Goal: Communication & Community: Answer question/provide support

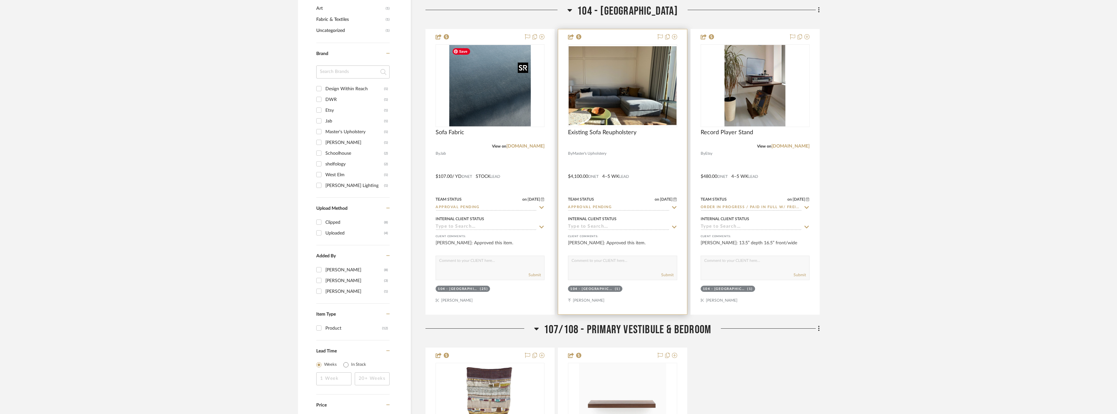
scroll to position [579, 0]
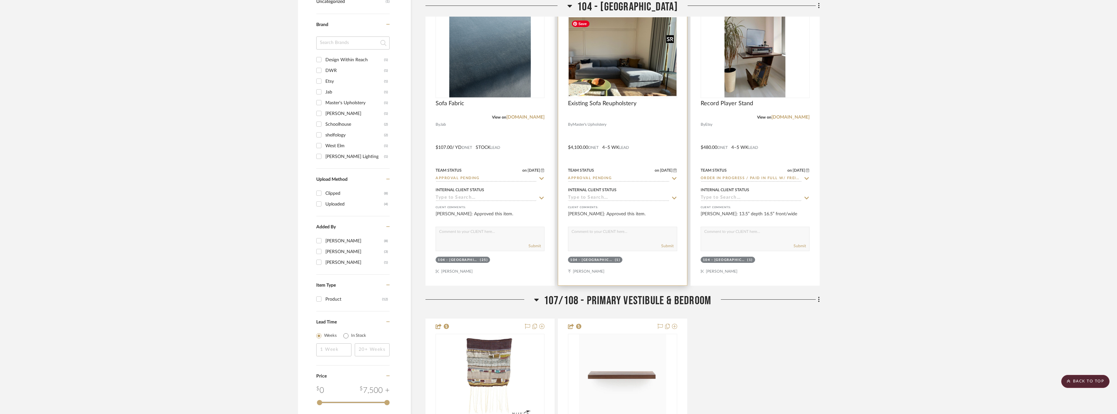
click at [0, 0] on img at bounding box center [0, 0] width 0 height 0
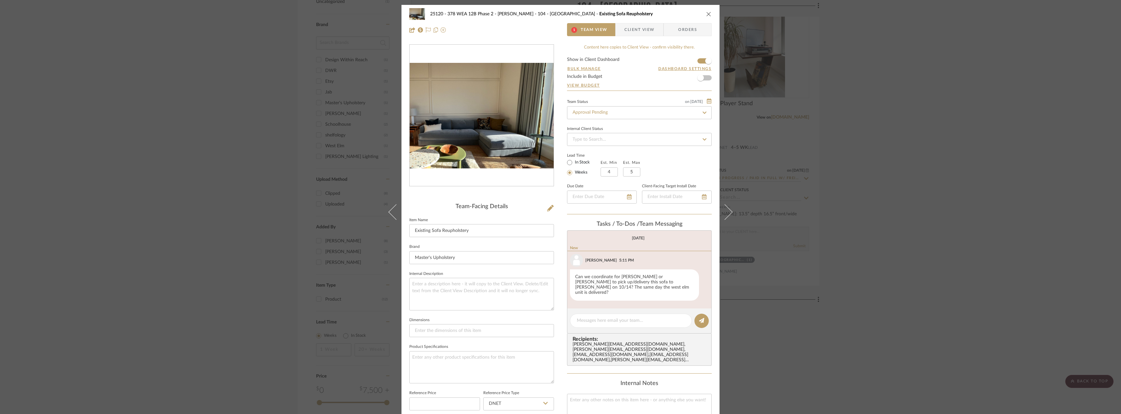
scroll to position [43, 0]
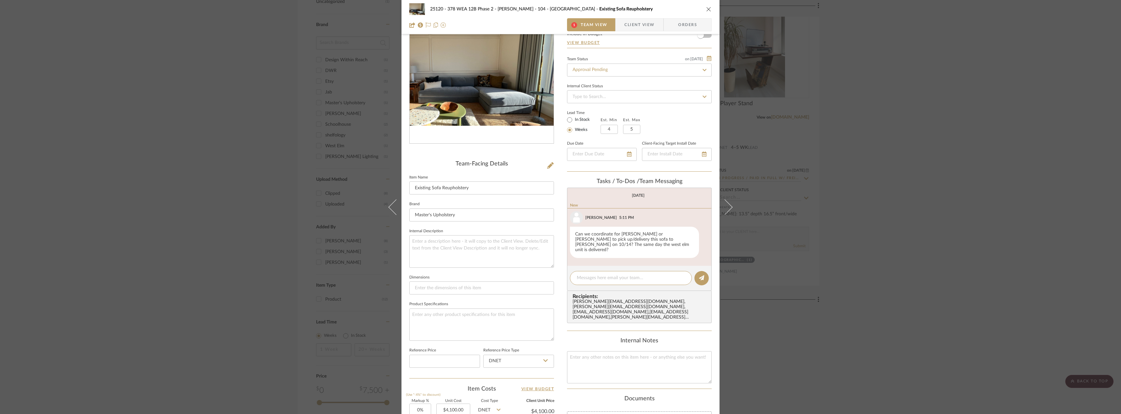
click at [860, 122] on div "25120 - 378 WEA 12B Phase 2 - Mautner 104 - Grand Room Existing Sofa Reupholste…" at bounding box center [560, 207] width 1121 height 414
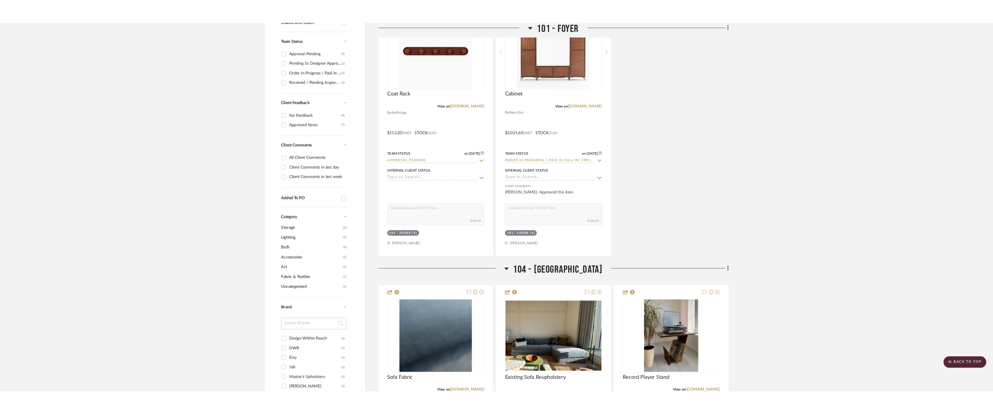
scroll to position [122, 0]
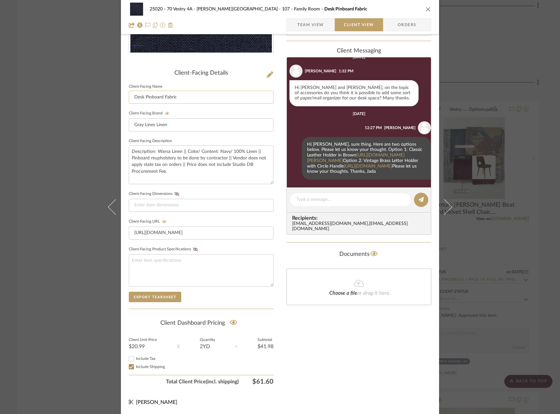
scroll to position [111, 0]
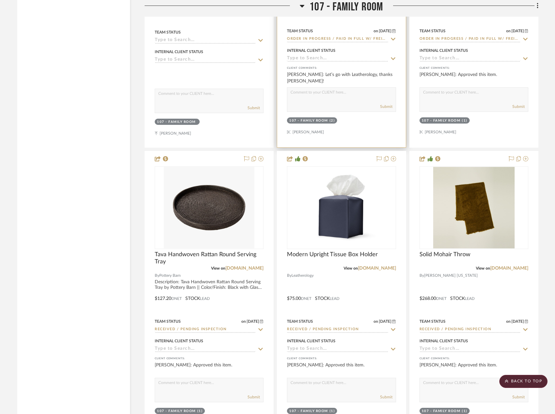
scroll to position [4596, 0]
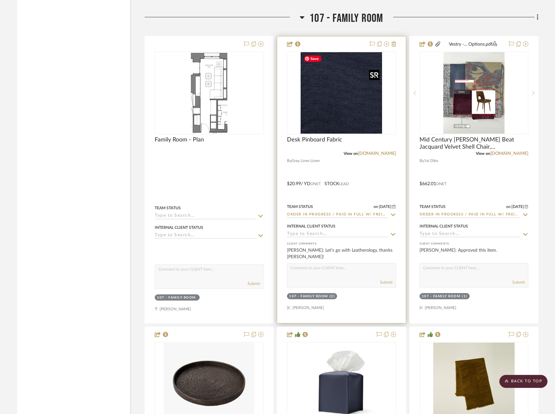
click at [0, 0] on img at bounding box center [0, 0] width 0 height 0
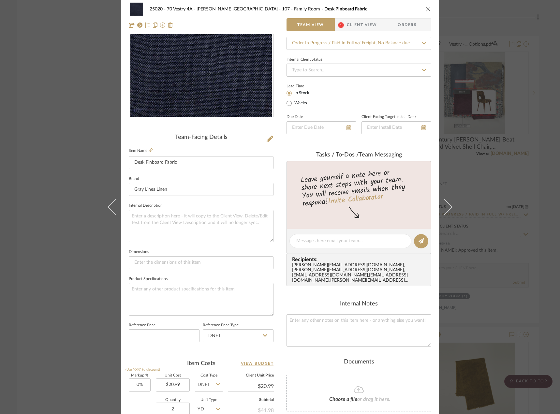
scroll to position [0, 0]
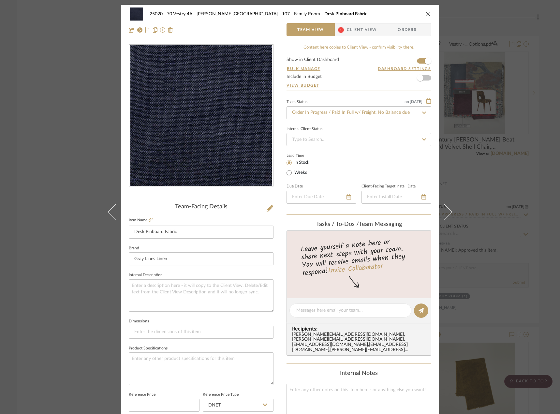
drag, startPoint x: 351, startPoint y: 32, endPoint x: 346, endPoint y: 50, distance: 18.7
click at [350, 33] on span "Client View" at bounding box center [362, 29] width 30 height 13
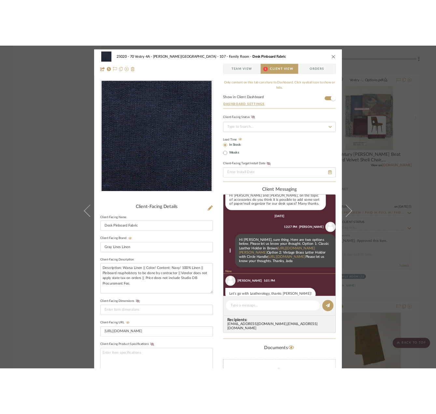
scroll to position [153, 0]
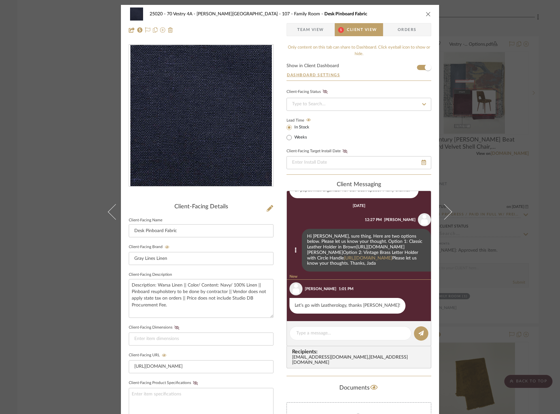
click at [359, 253] on link "https://www.leatherology.com/products/classic-letter-holder-brown?gad_source=1&…" at bounding box center [355, 250] width 97 height 10
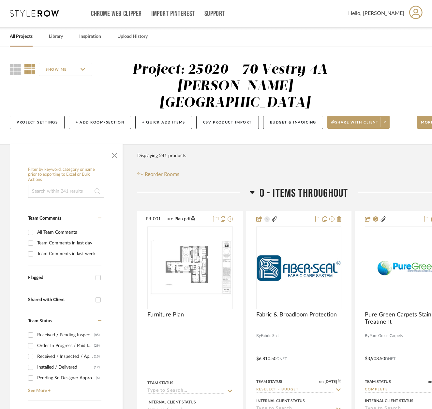
click at [286, 149] on div "Filter Products Displaying 241 products Reorder Rooms" at bounding box center [298, 163] width 323 height 29
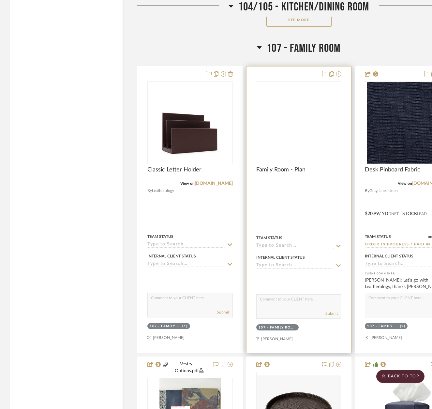
scroll to position [4499, 0]
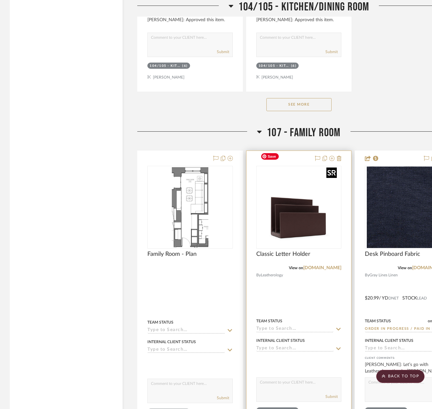
click at [335, 188] on img "0" at bounding box center [298, 207] width 81 height 81
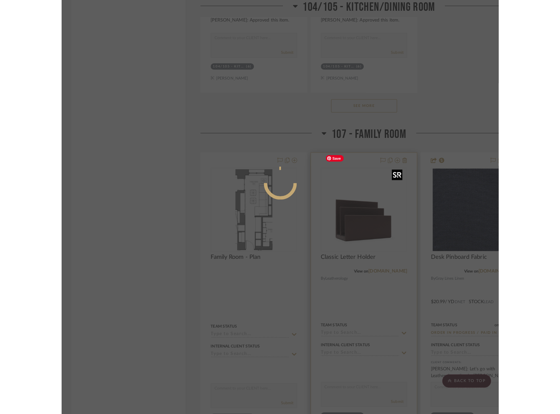
scroll to position [0, 0]
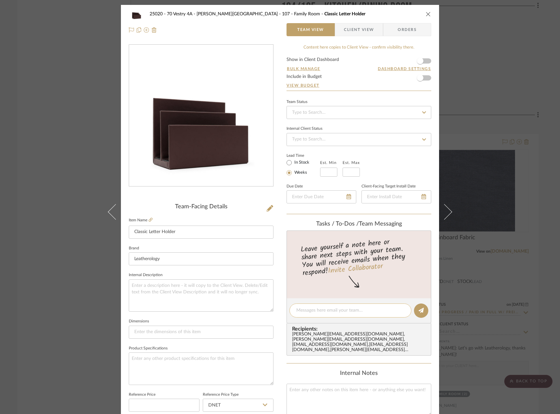
click at [369, 310] on textarea at bounding box center [350, 310] width 108 height 7
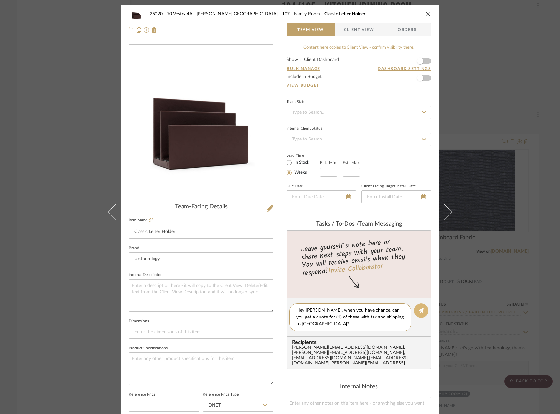
type textarea "Hey Anela, when you have chance, can you get a quote for (1) of these with tax …"
click at [415, 306] on button at bounding box center [421, 310] width 14 height 14
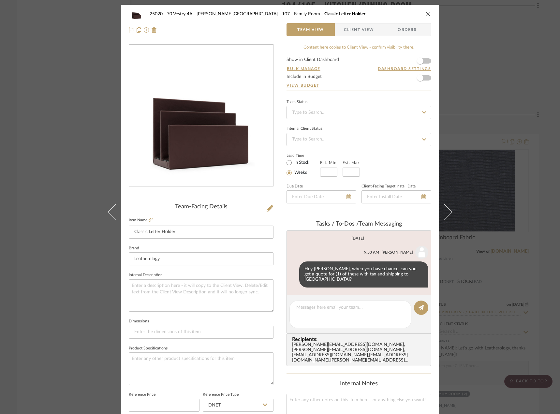
click at [436, 71] on div "25020 - 70 Vestry 4A - Grant-Stanleigh 107 - Family Room Classic Letter Holder …" at bounding box center [280, 207] width 560 height 414
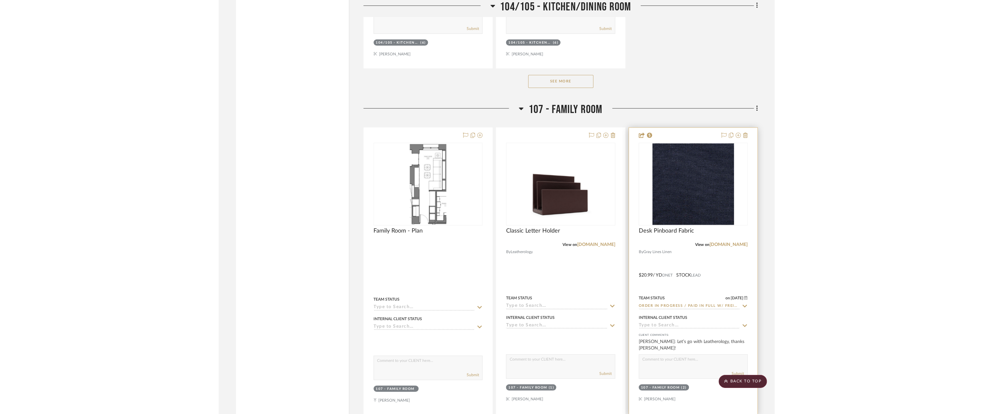
scroll to position [4433, 0]
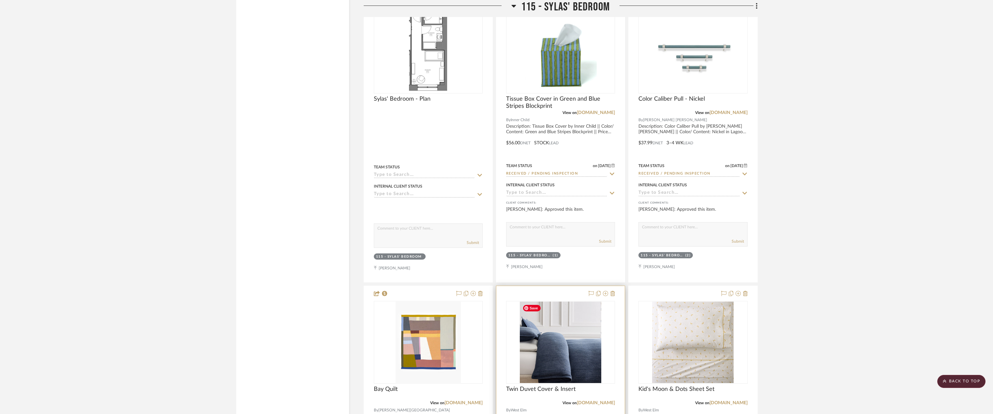
scroll to position [9616, 0]
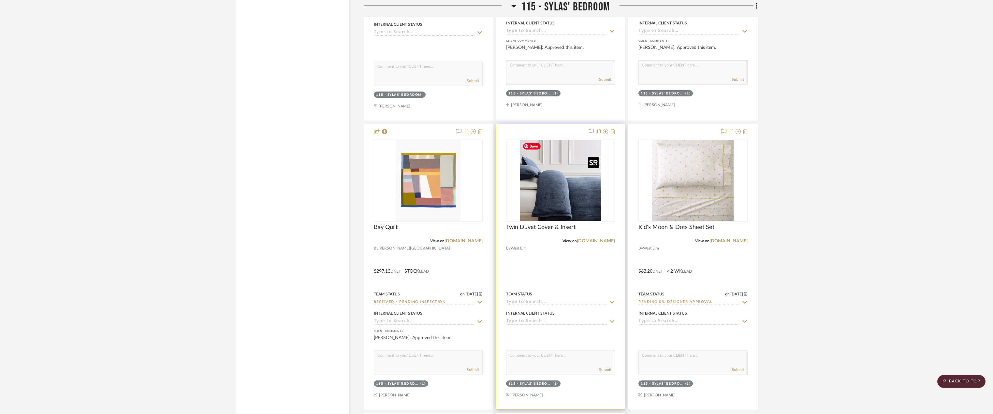
click at [570, 176] on img "0" at bounding box center [560, 180] width 81 height 81
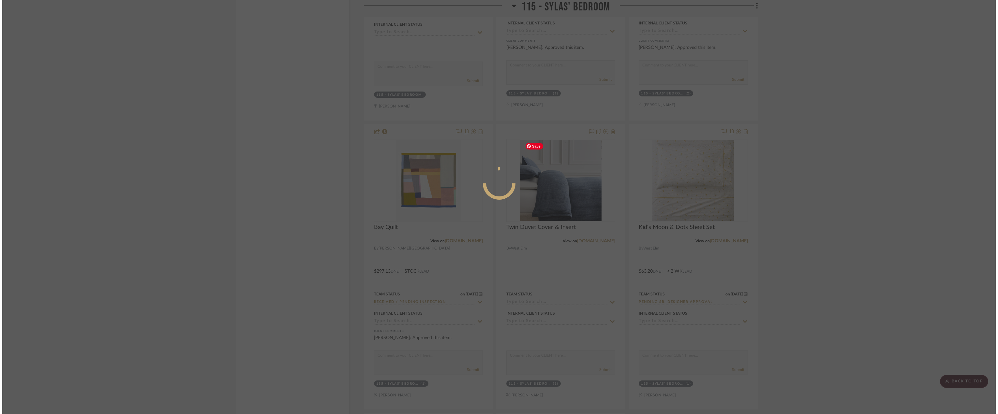
scroll to position [0, 0]
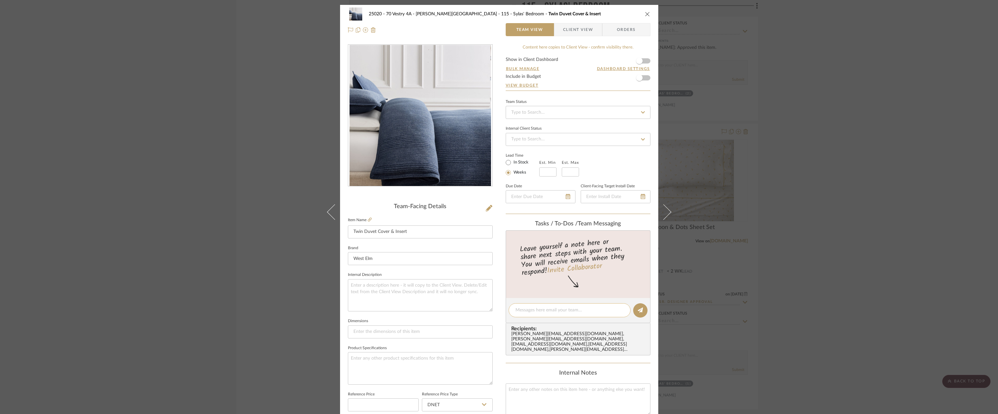
click at [546, 311] on textarea at bounding box center [569, 310] width 108 height 7
click at [526, 318] on textarea "Hi Anela, do you mind getting a quote for one twin Duvet and Insert" at bounding box center [569, 314] width 108 height 14
click at [576, 316] on textarea "Hi Anela, do you mind getting a quote for one twin Duvet Cover and Insert" at bounding box center [569, 314] width 108 height 14
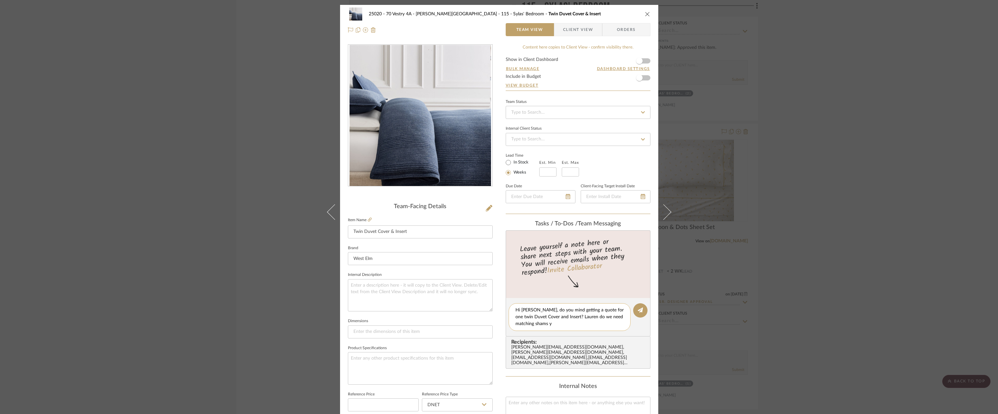
click at [577, 319] on textarea "Hi Anela, do you mind getting a quote for one twin Duvet Cover and Insert? Laur…" at bounding box center [569, 317] width 108 height 21
click at [584, 317] on textarea "Hi Anela, do you mind getting a quote for one twin Duvet Cover and Insert? Laur…" at bounding box center [569, 317] width 108 height 21
click at [575, 328] on div "Hi Anela, do you mind getting a quote for one twin Duvet Cover and Insert? Laur…" at bounding box center [570, 317] width 122 height 28
click at [577, 324] on textarea "Hi Anela, do you mind getting a quote for one twin Duvet Cover and Insert? Laur…" at bounding box center [569, 317] width 108 height 21
drag, startPoint x: 568, startPoint y: 317, endPoint x: 572, endPoint y: 323, distance: 7.2
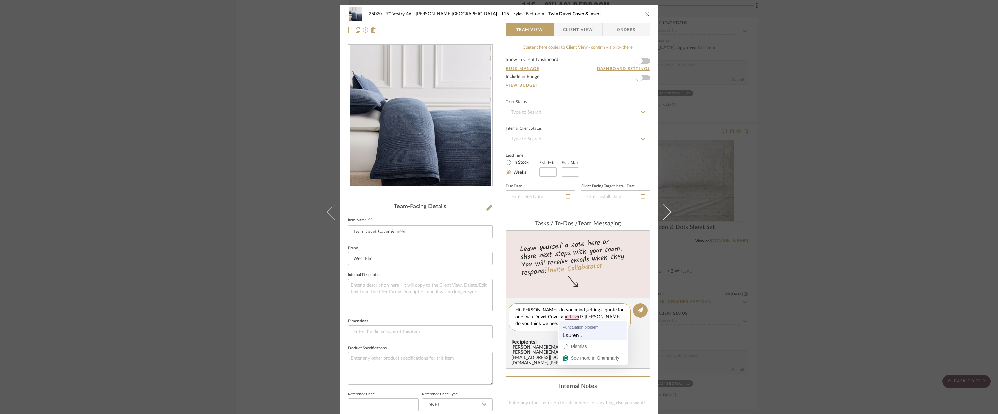
click at [569, 317] on textarea "Hi Anela, do you mind getting a quote for one twin Duvet Cover and Insert? Laur…" at bounding box center [569, 317] width 108 height 21
type textarea "Hi Anela, do you mind getting a quote for one twin Duvet Cover and Insert? Laur…"
click at [639, 311] on icon at bounding box center [640, 310] width 5 height 5
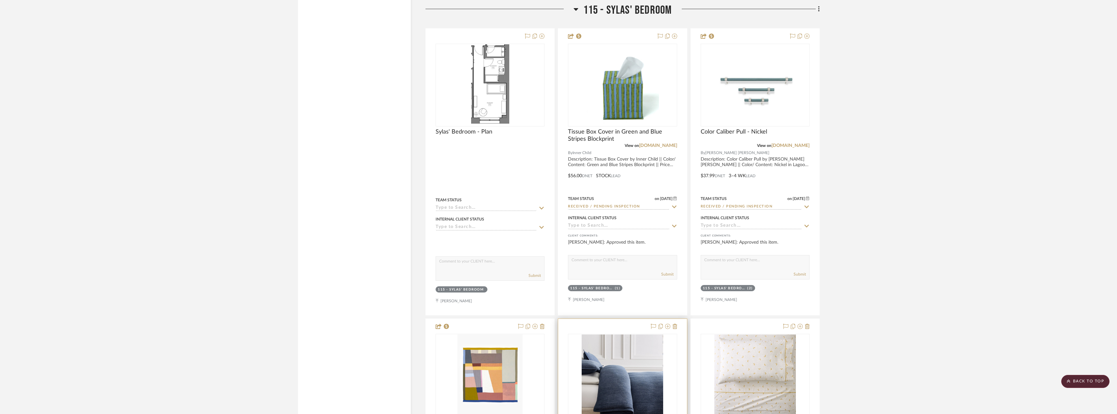
scroll to position [9649, 0]
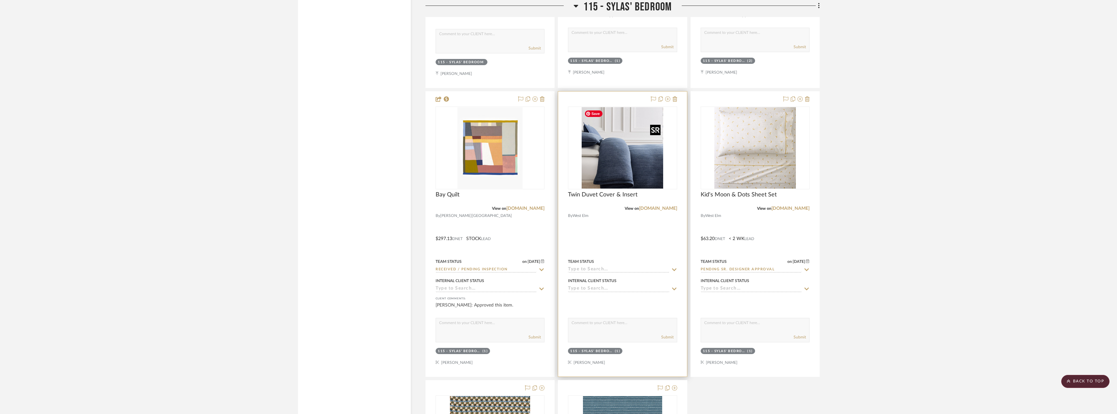
click at [0, 0] on img at bounding box center [0, 0] width 0 height 0
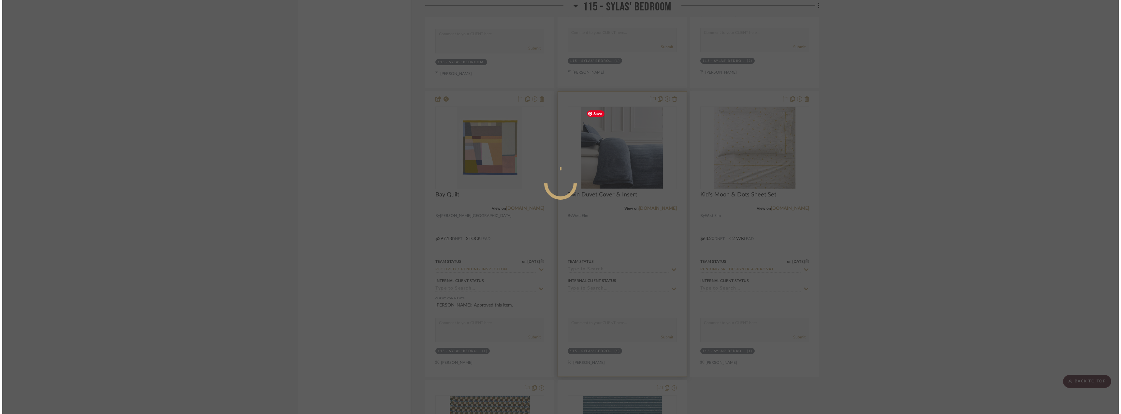
scroll to position [0, 0]
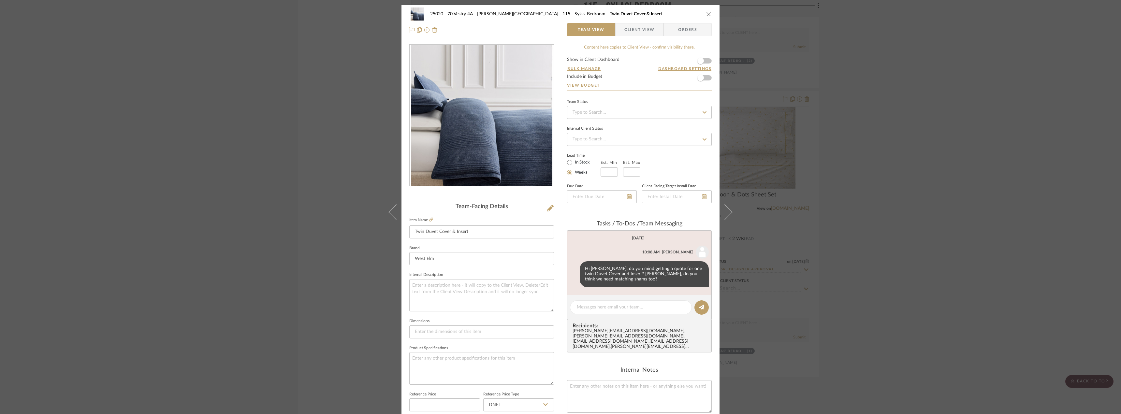
click at [936, 82] on div "25020 - 70 Vestry 4A - Grant-Stanleigh 115 - Sylas' Bedroom Twin Duvet Cover & …" at bounding box center [560, 207] width 1121 height 414
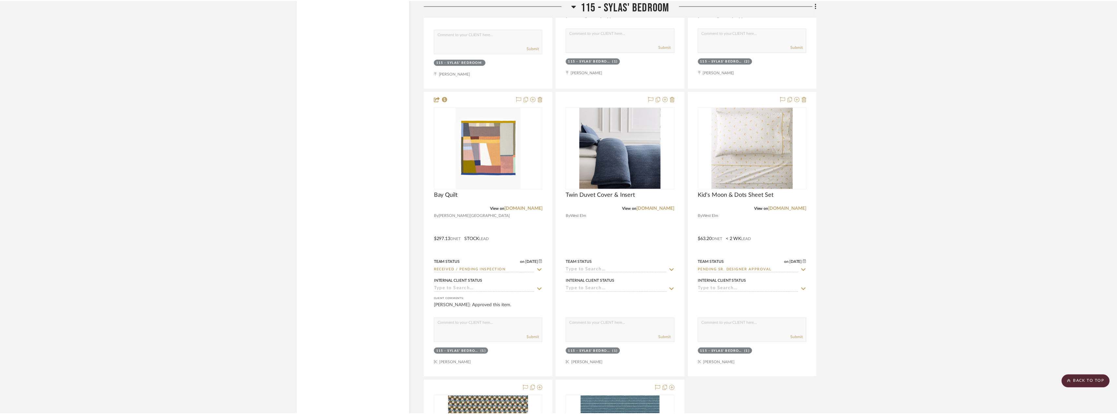
scroll to position [9649, 0]
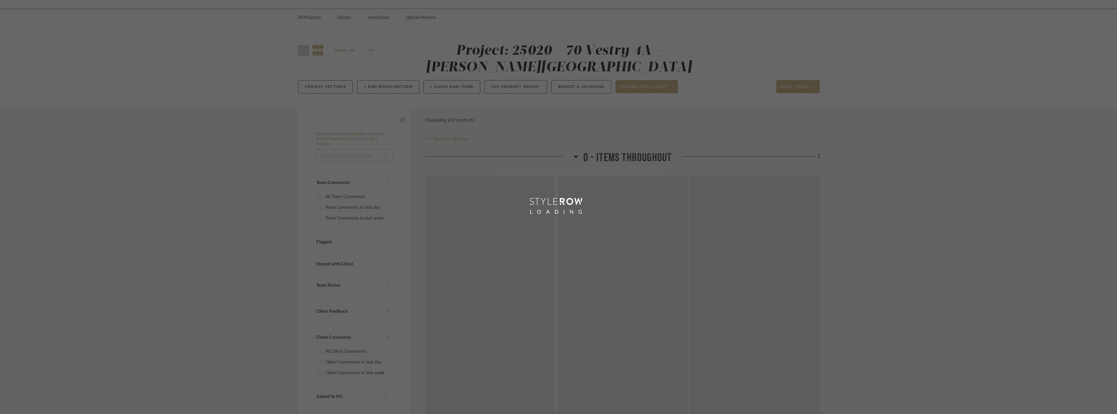
scroll to position [97, 0]
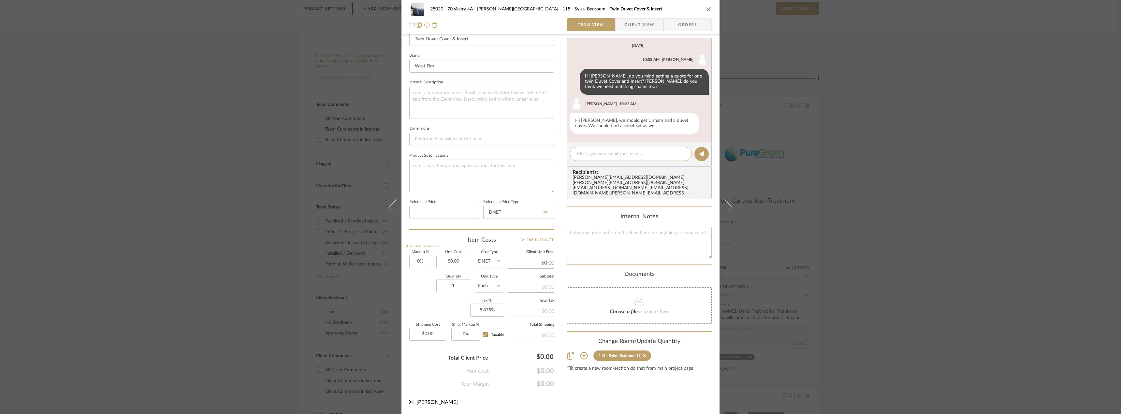
scroll to position [30, 0]
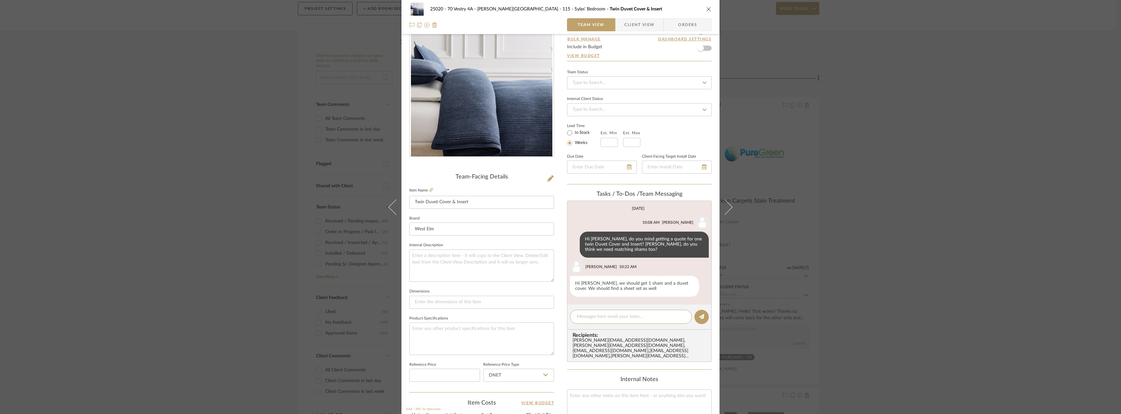
drag, startPoint x: 865, startPoint y: 221, endPoint x: 854, endPoint y: 220, distance: 10.5
click at [864, 221] on div "25020 - 70 Vestry 4A - Grant-Stanleigh 115 - Sylas' Bedroom Twin Duvet Cover & …" at bounding box center [560, 207] width 1121 height 414
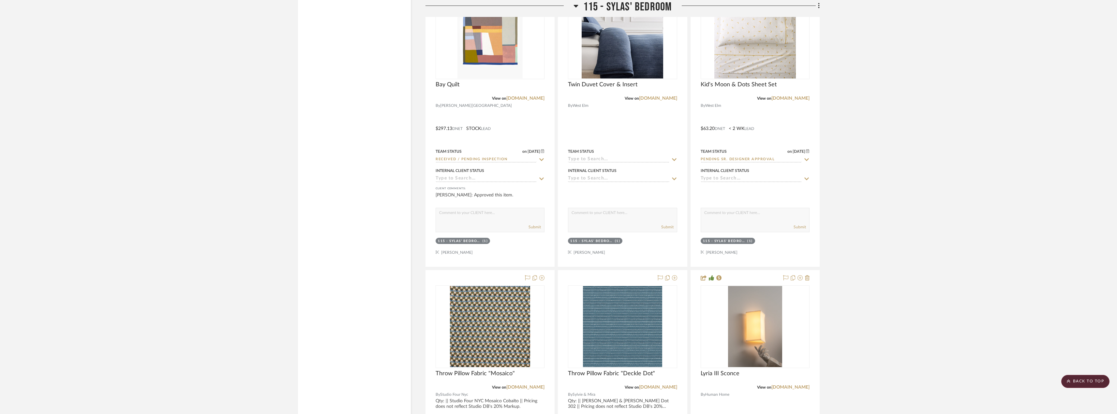
scroll to position [9530, 0]
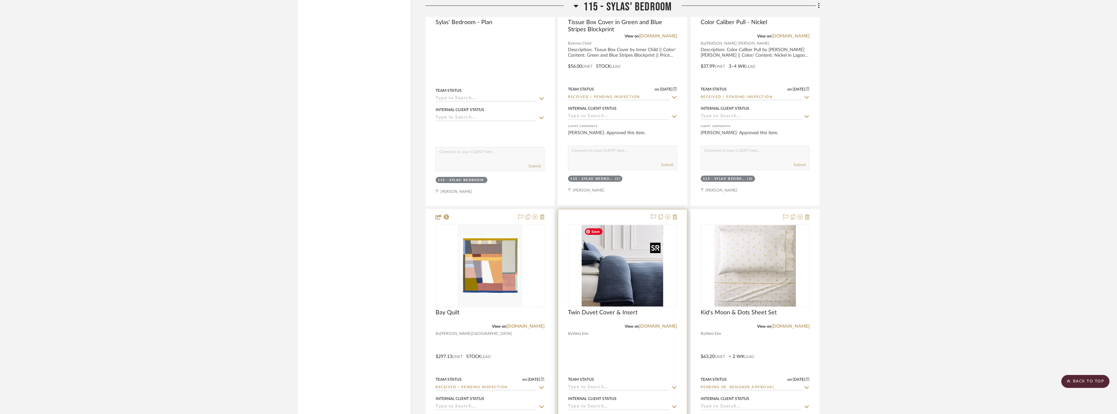
click at [0, 0] on img at bounding box center [0, 0] width 0 height 0
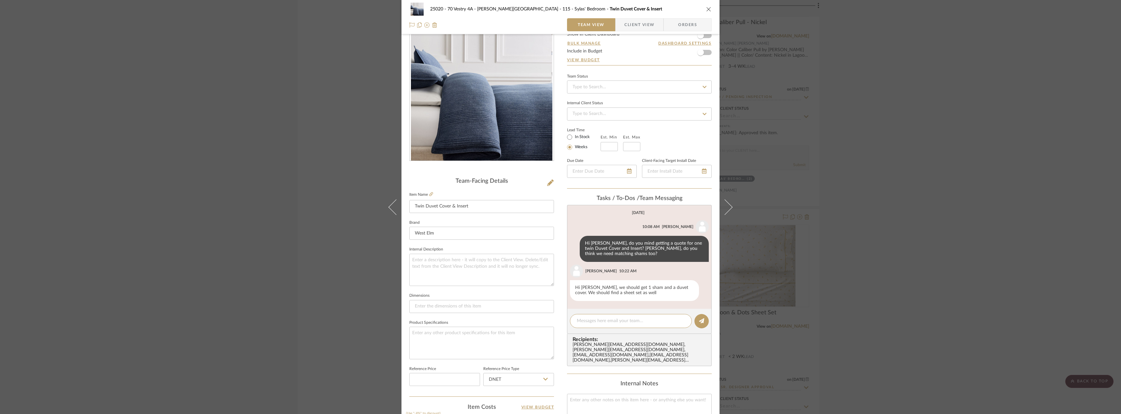
scroll to position [24, 0]
click at [481, 209] on input "Twin Duvet Cover & Insert" at bounding box center [481, 207] width 145 height 13
type input "Twin Duvet Cover & Insert, Sham"
click at [762, 155] on div "25020 - 70 Vestry 4A - Grant-Stanleigh 115 - Sylas' Bedroom Twin Duvet Cover & …" at bounding box center [560, 207] width 1121 height 414
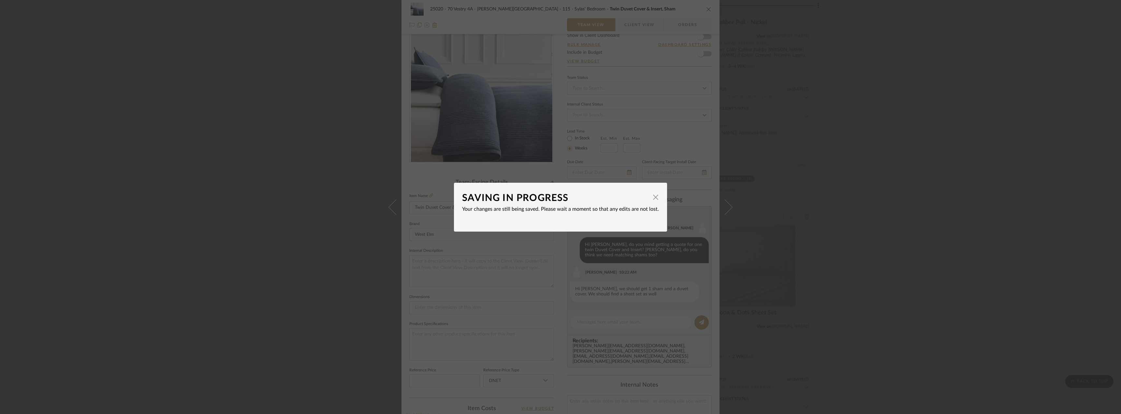
click at [822, 166] on div "SAVING IN PROGRESS × Your changes are still being saved. Please wait a moment s…" at bounding box center [560, 207] width 1121 height 414
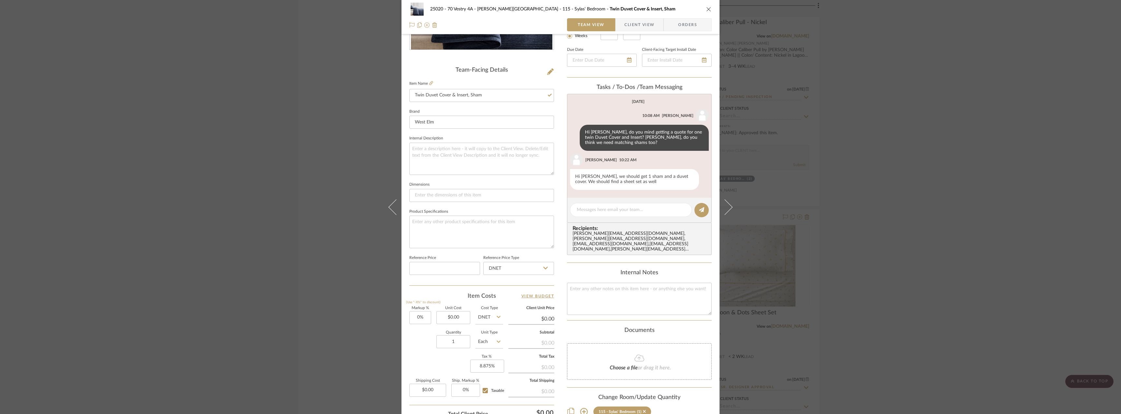
scroll to position [187, 0]
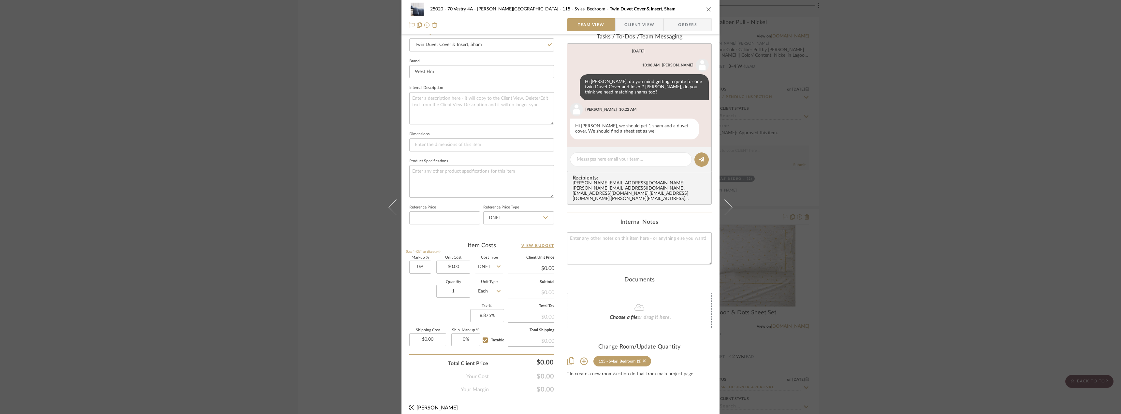
click at [917, 152] on div "25020 - 70 Vestry 4A - Grant-Stanleigh 115 - Sylas' Bedroom Twin Duvet Cover & …" at bounding box center [560, 207] width 1121 height 414
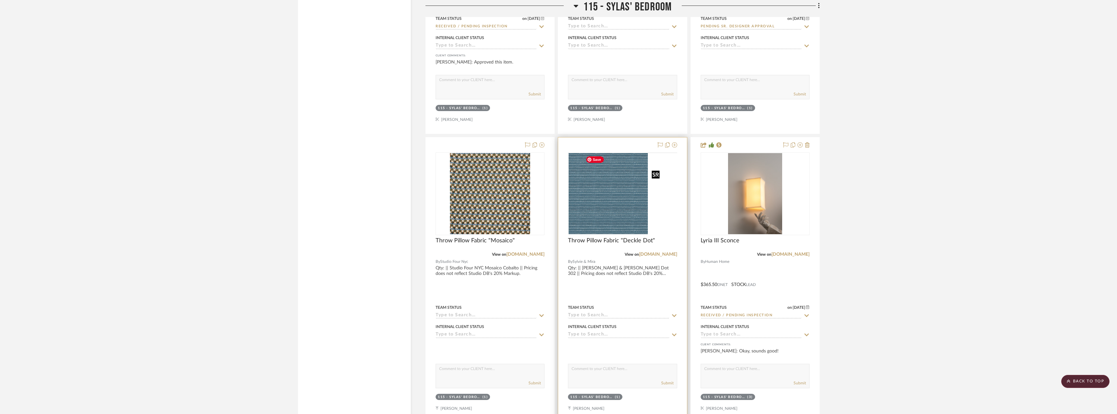
scroll to position [9889, 0]
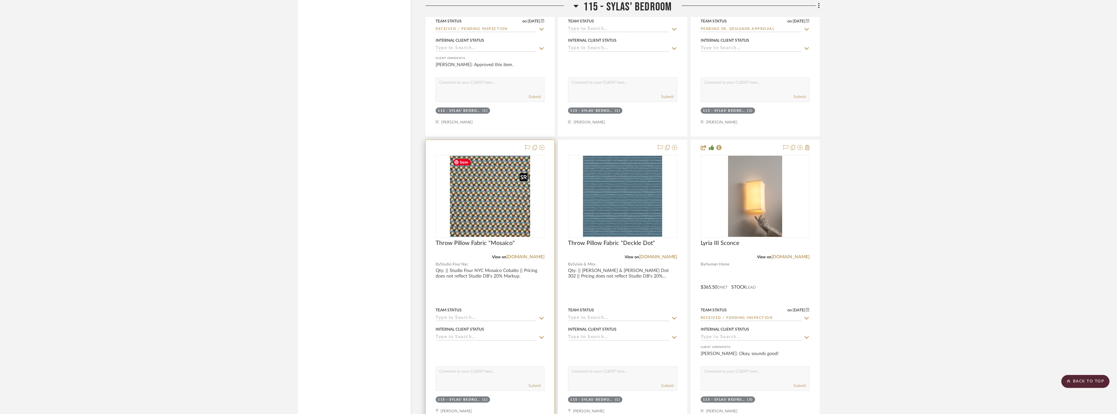
click at [519, 221] on img "0" at bounding box center [490, 196] width 80 height 81
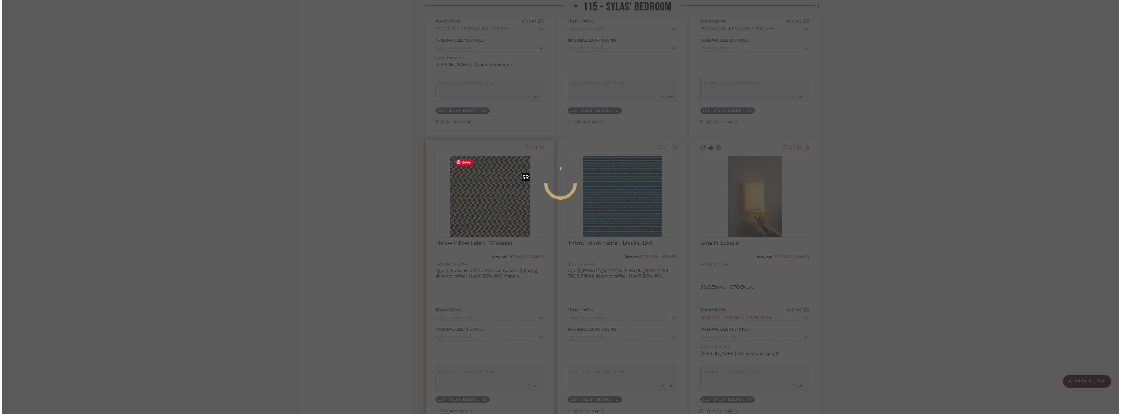
scroll to position [0, 0]
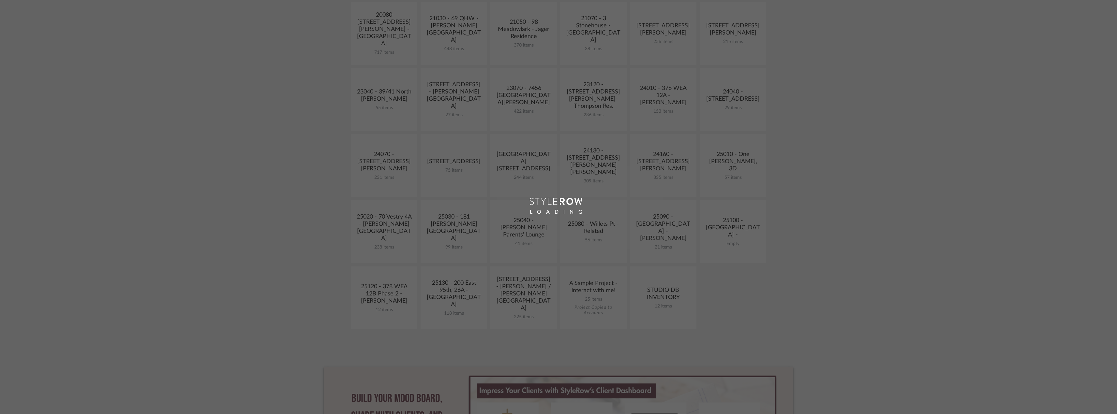
scroll to position [196, 0]
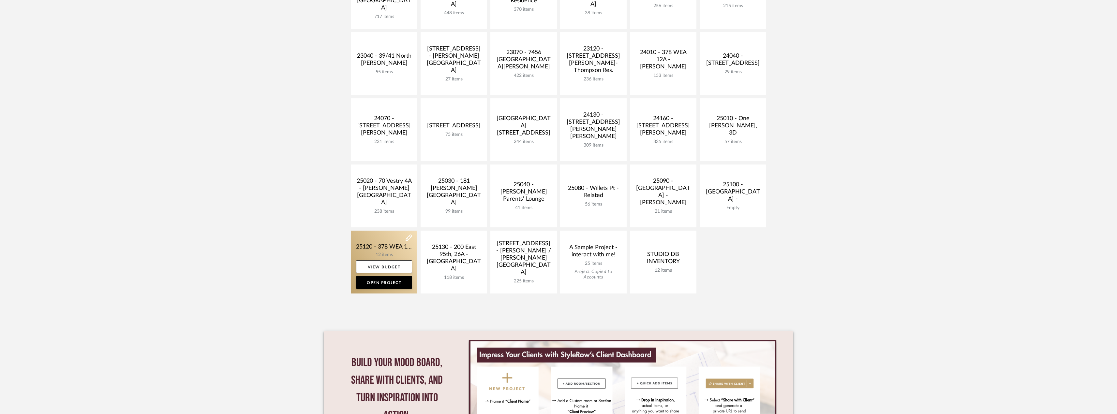
click at [400, 237] on link at bounding box center [384, 262] width 67 height 63
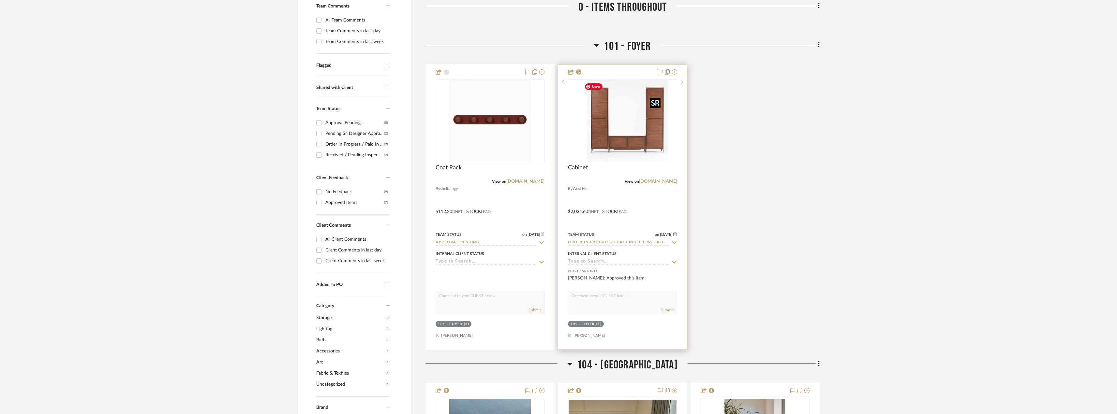
scroll to position [217, 0]
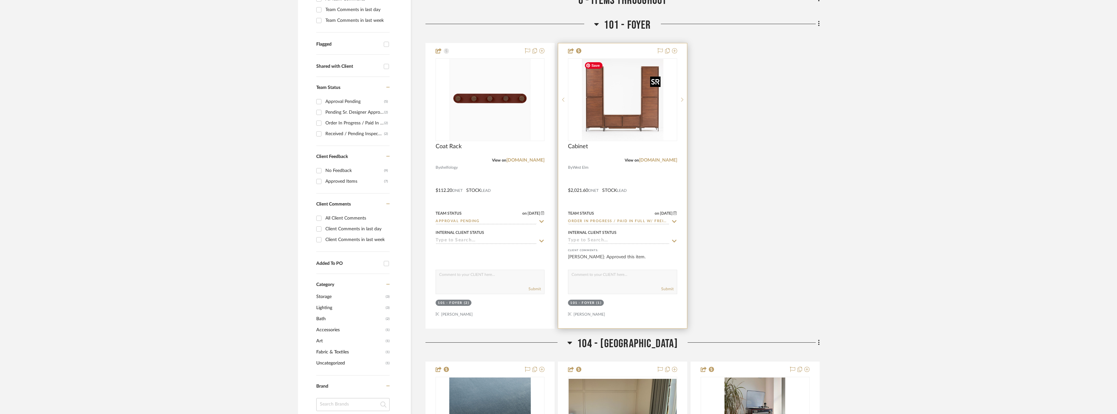
click at [0, 0] on img at bounding box center [0, 0] width 0 height 0
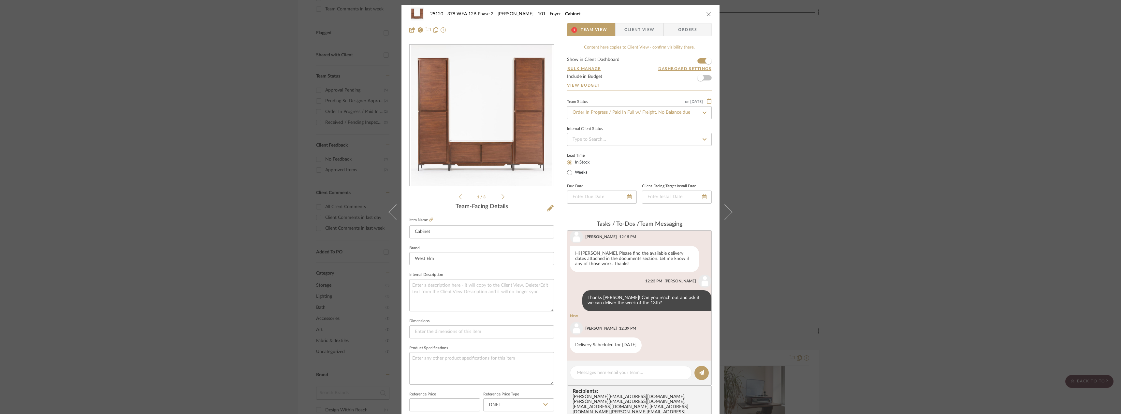
scroll to position [101, 0]
